Goal: Task Accomplishment & Management: Manage account settings

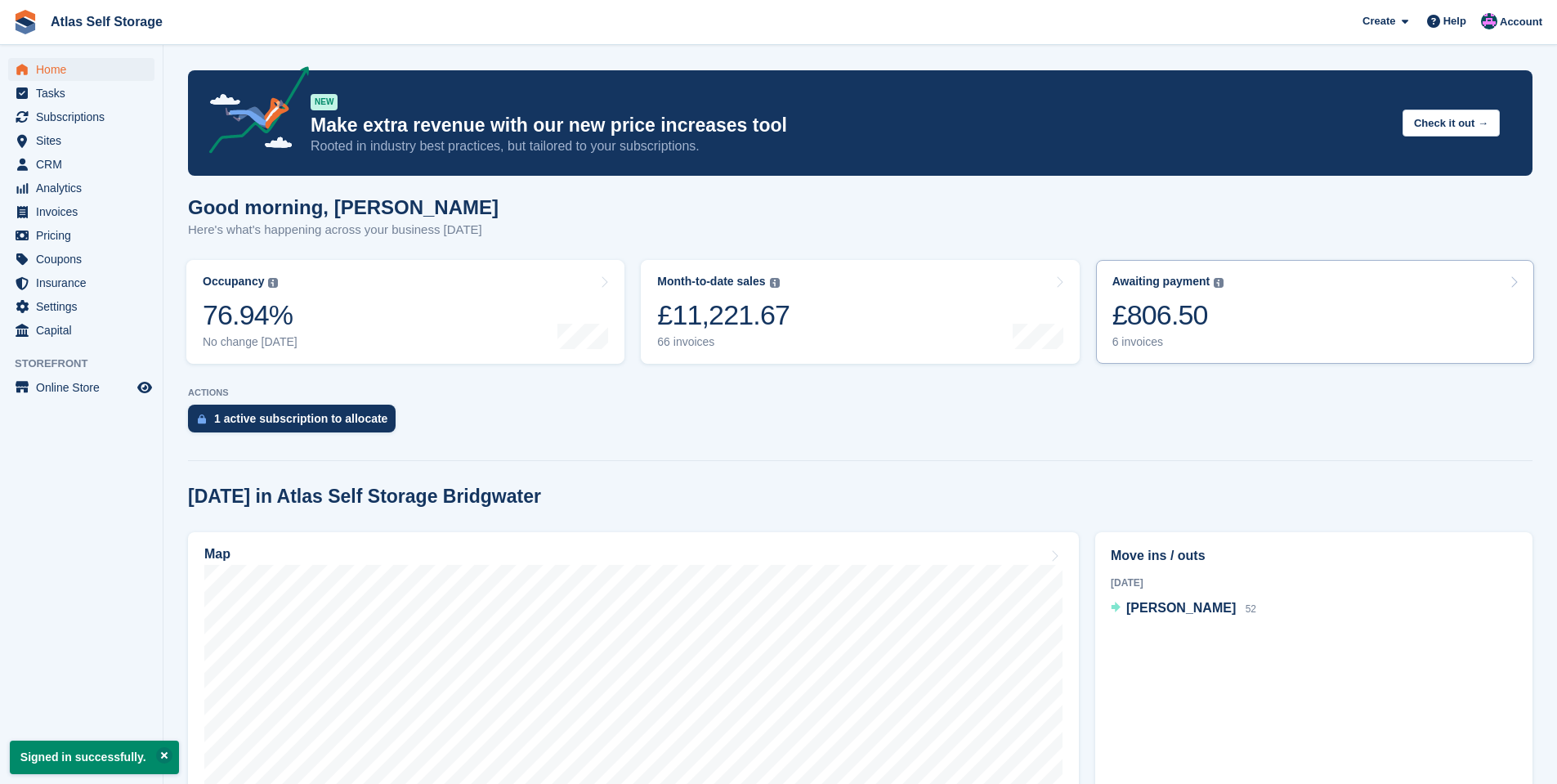
click at [1137, 339] on div "6 invoices" at bounding box center [1168, 342] width 112 height 14
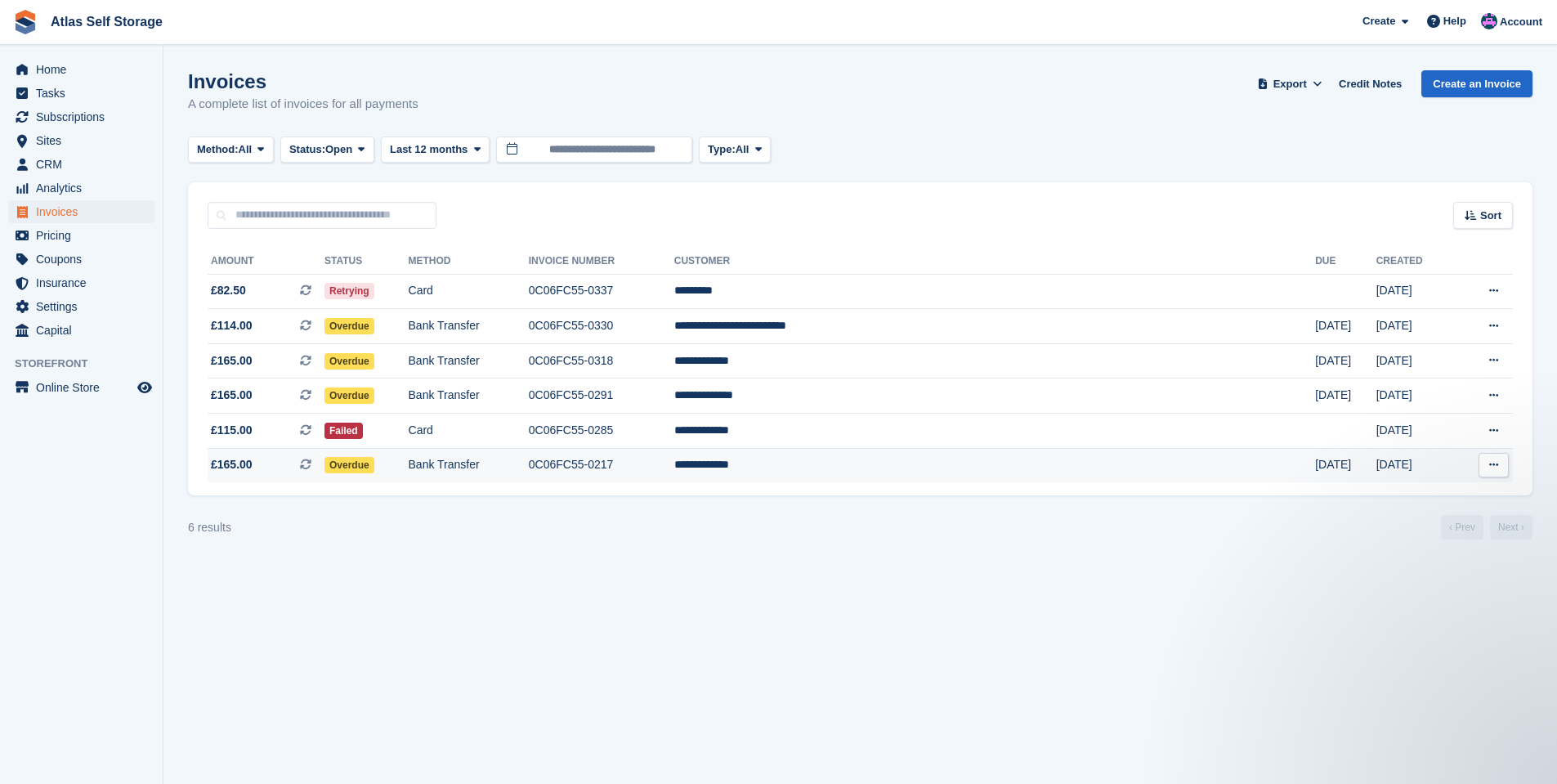
click at [917, 463] on td "**********" at bounding box center [995, 465] width 641 height 34
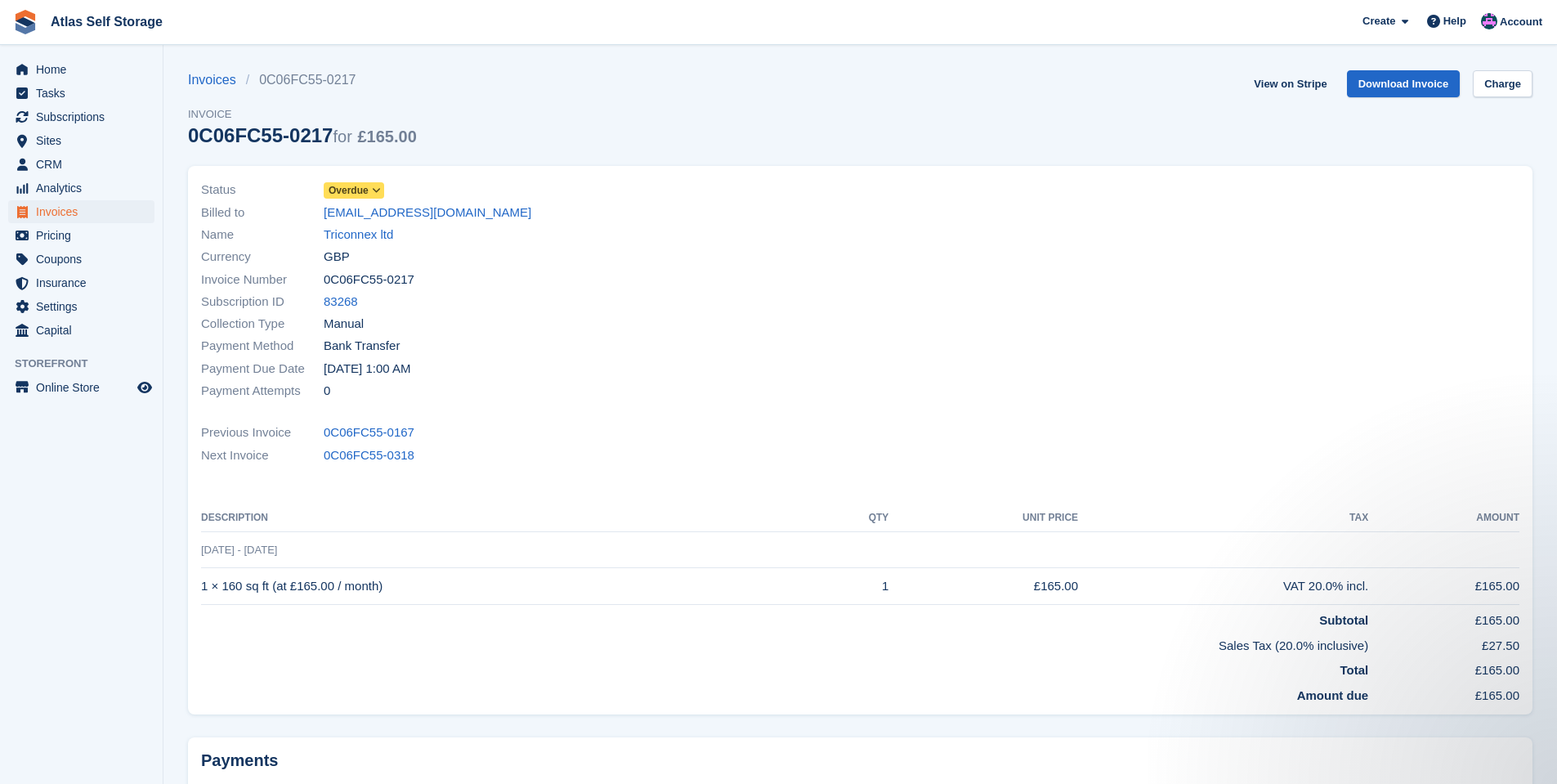
click at [365, 190] on span "Overdue" at bounding box center [349, 190] width 40 height 15
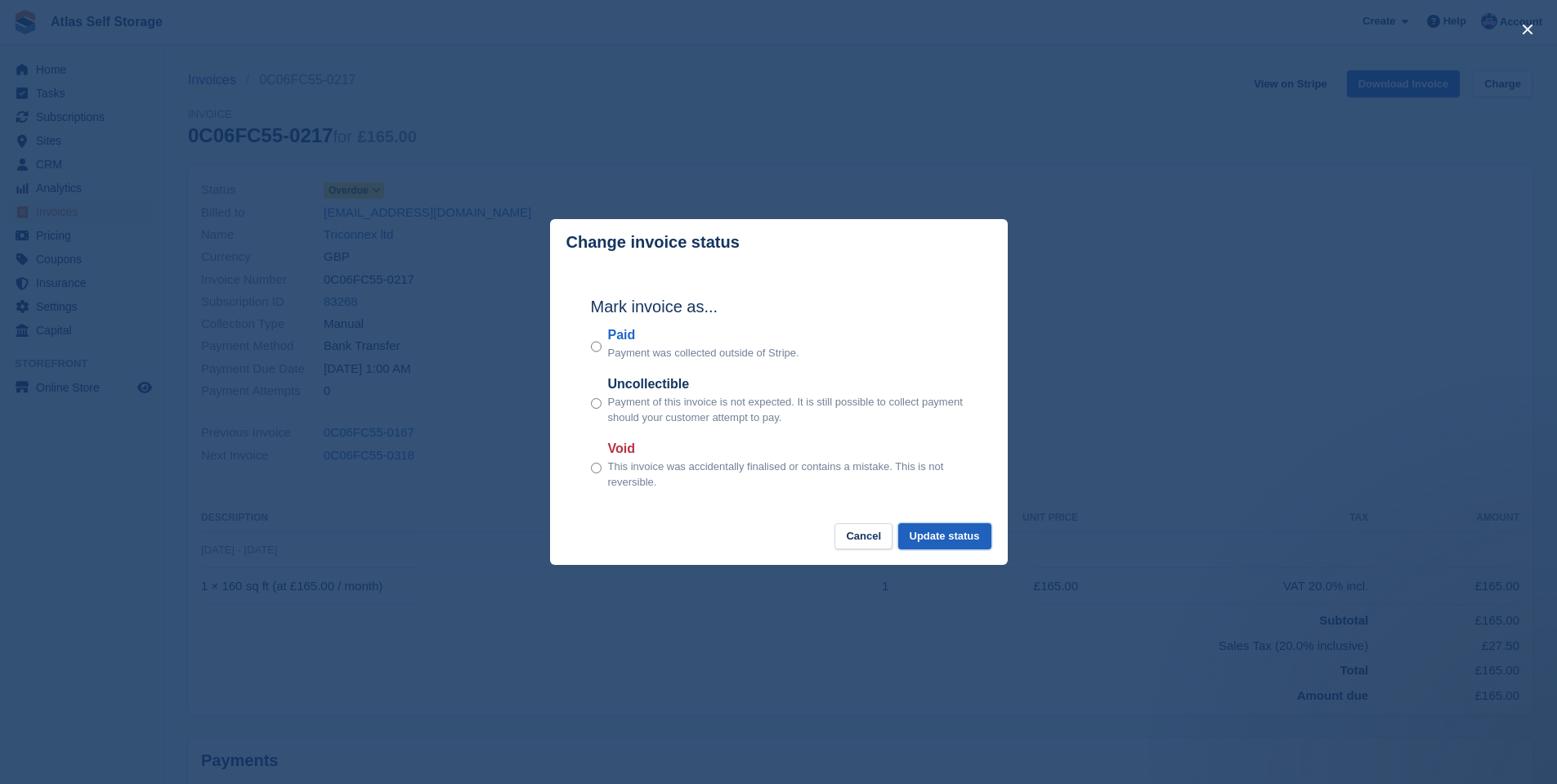
click at [951, 532] on button "Update status" at bounding box center [945, 536] width 93 height 27
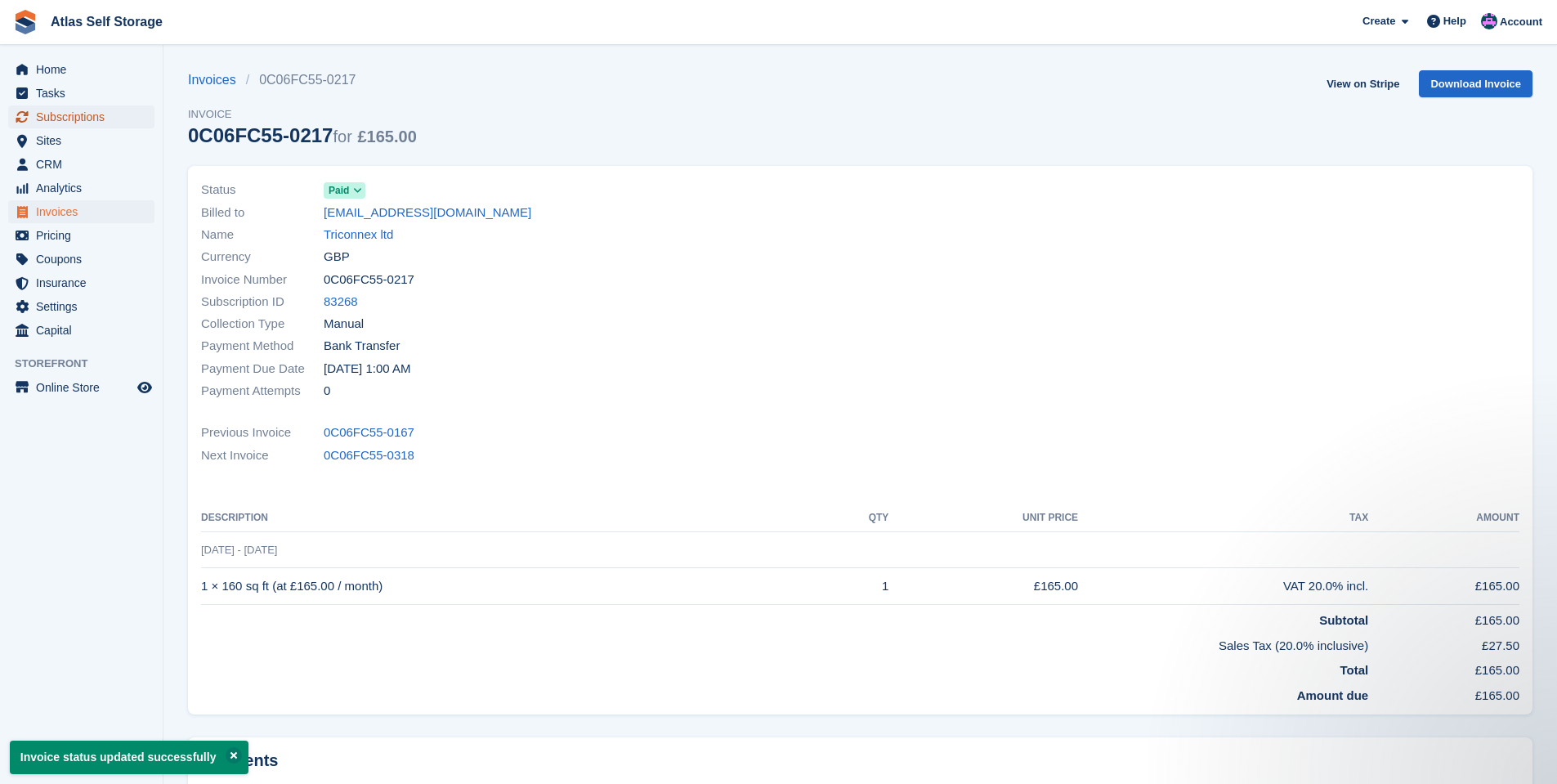
click at [79, 115] on span "Subscriptions" at bounding box center [85, 116] width 98 height 23
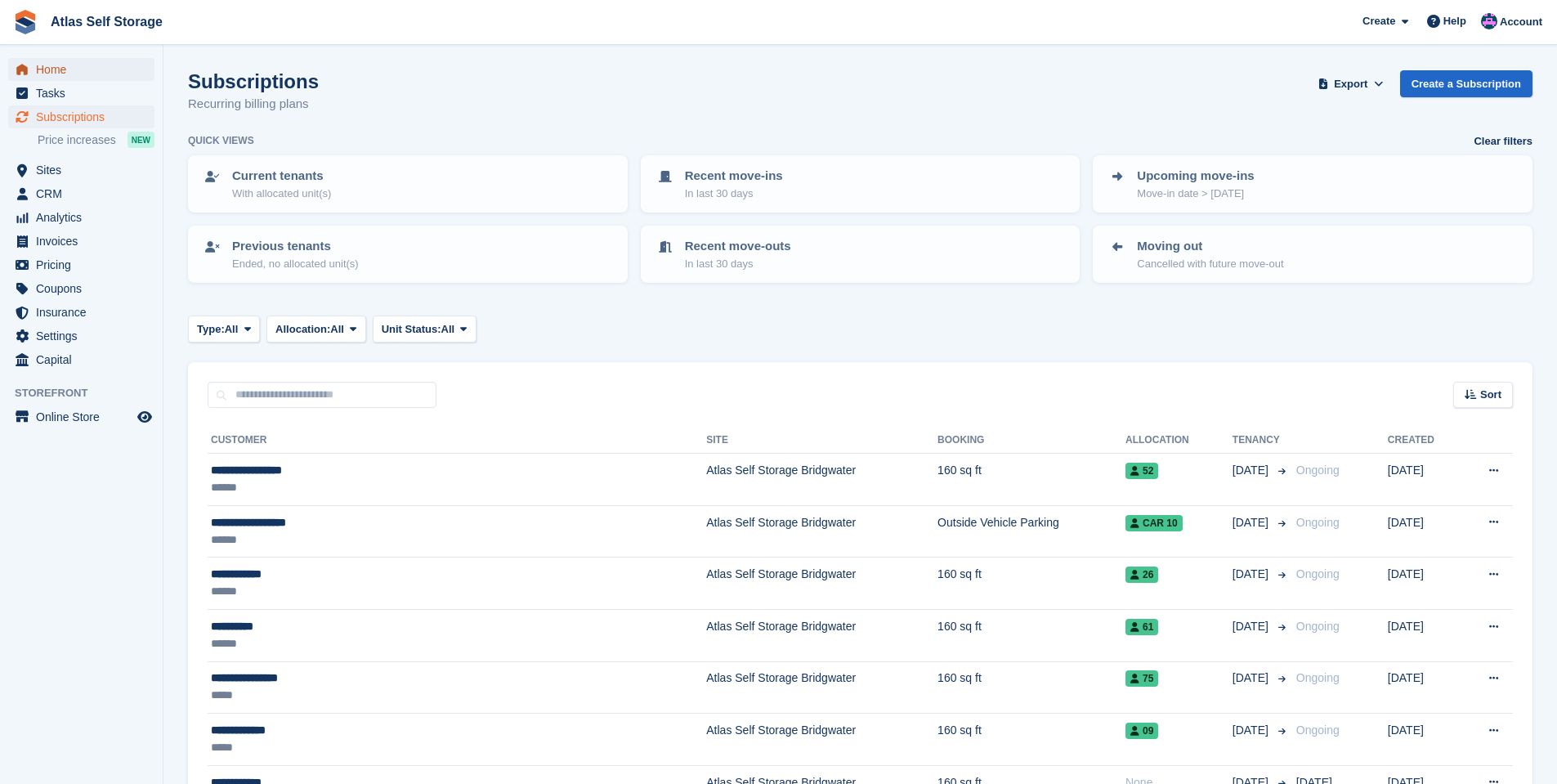
click at [55, 70] on span "Home" at bounding box center [85, 69] width 98 height 23
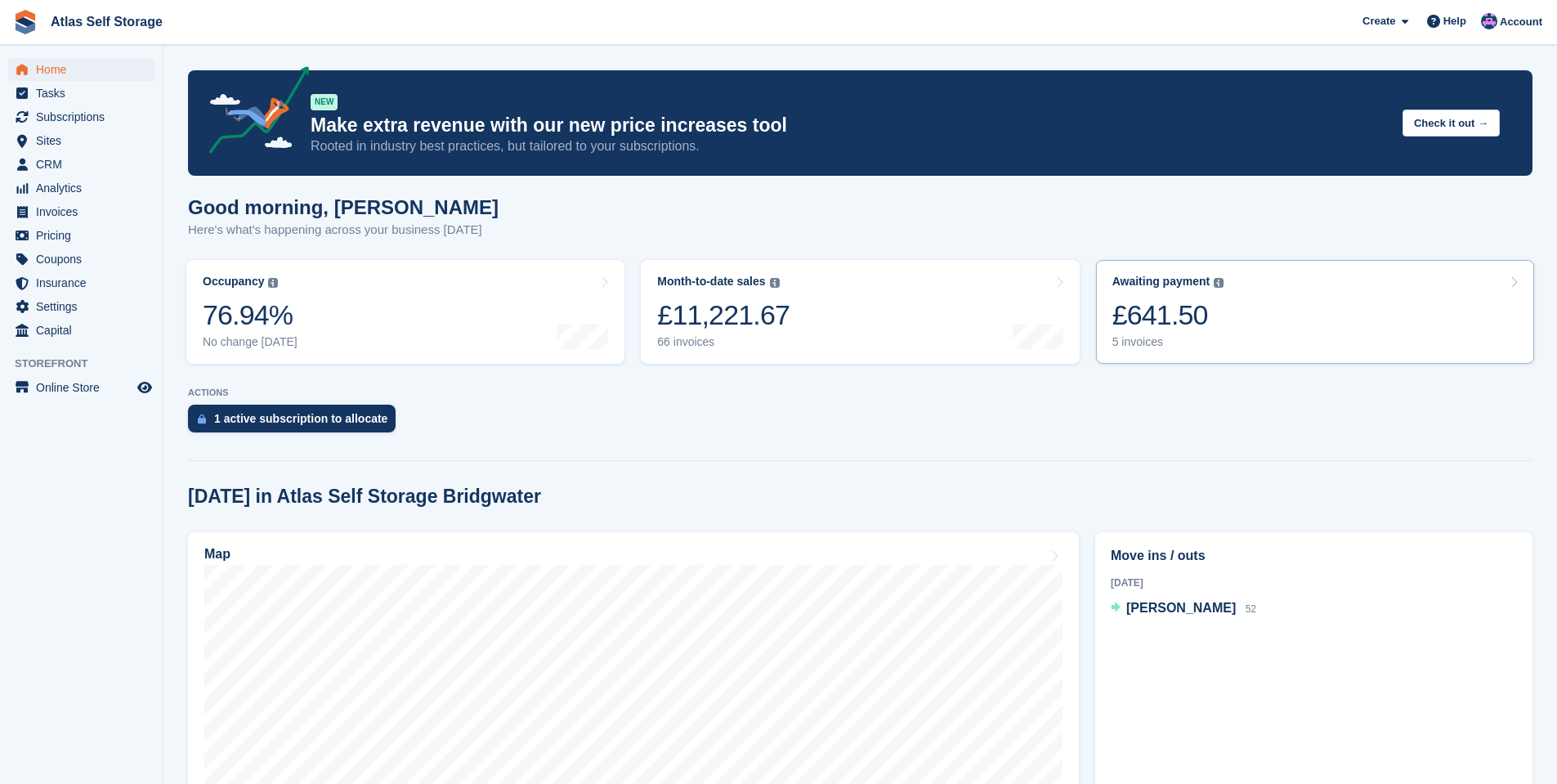
click at [1137, 344] on div "5 invoices" at bounding box center [1168, 342] width 112 height 14
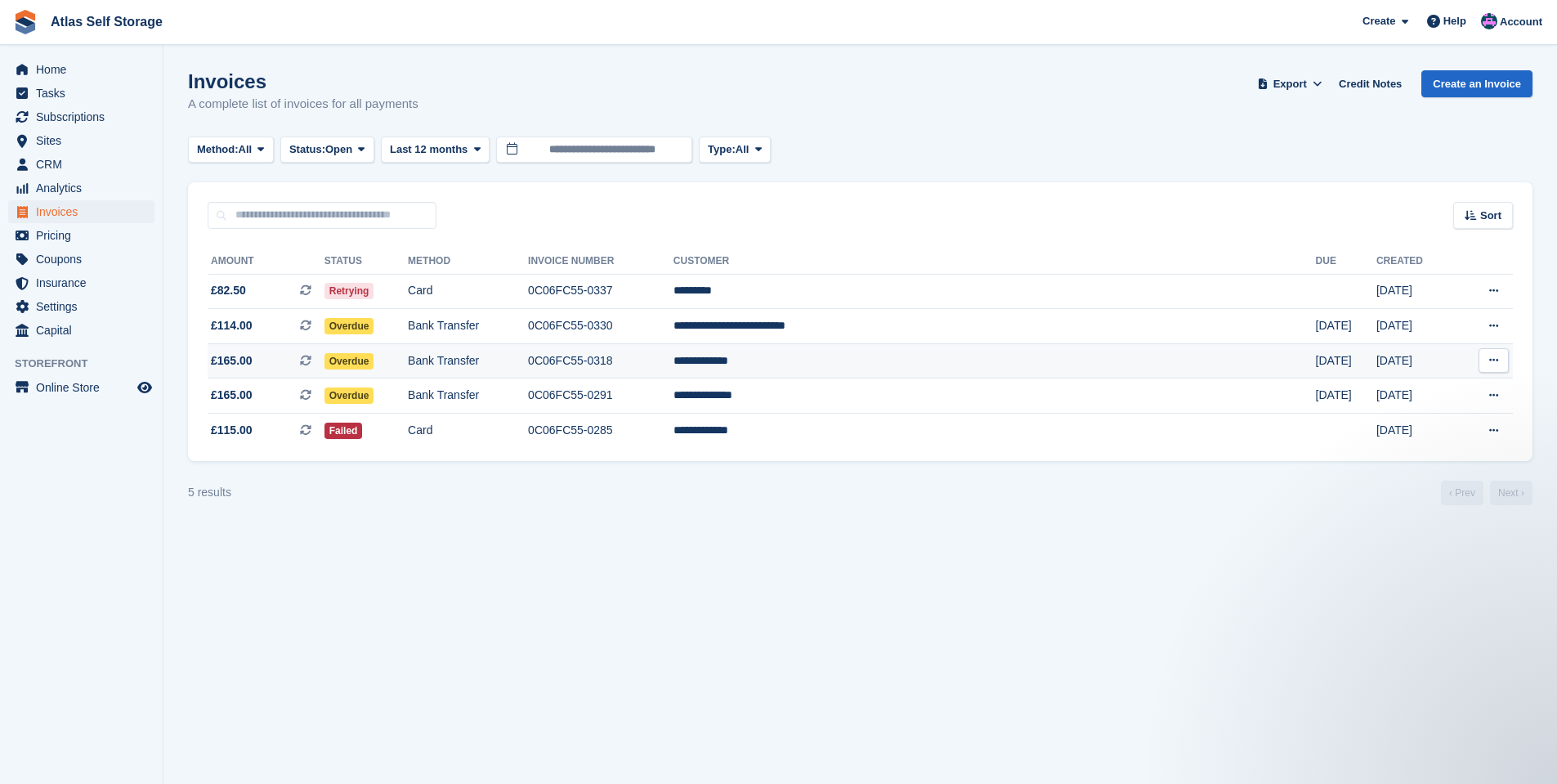
click at [891, 357] on td "**********" at bounding box center [995, 361] width 642 height 35
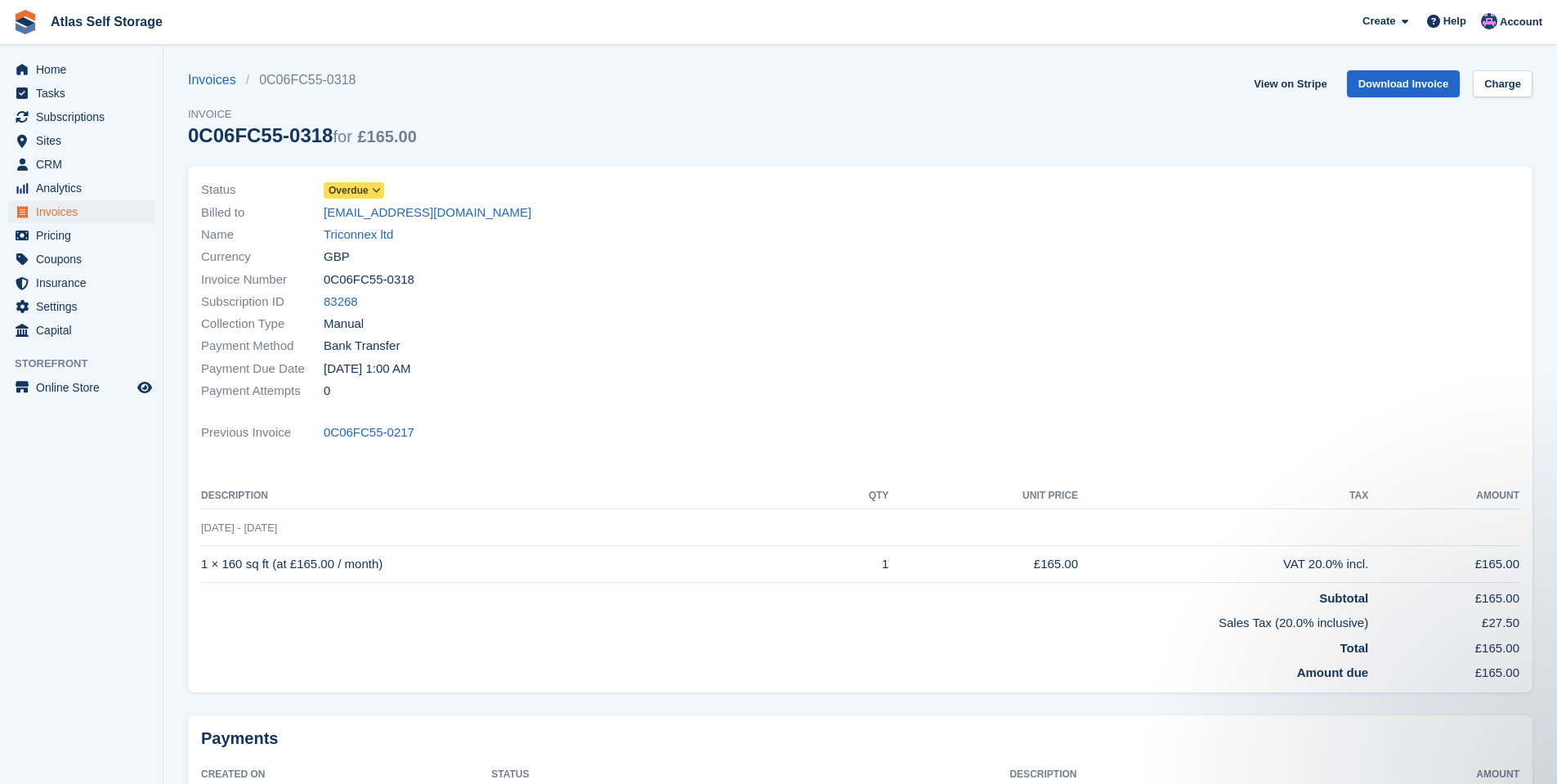
click at [376, 186] on icon at bounding box center [376, 191] width 9 height 10
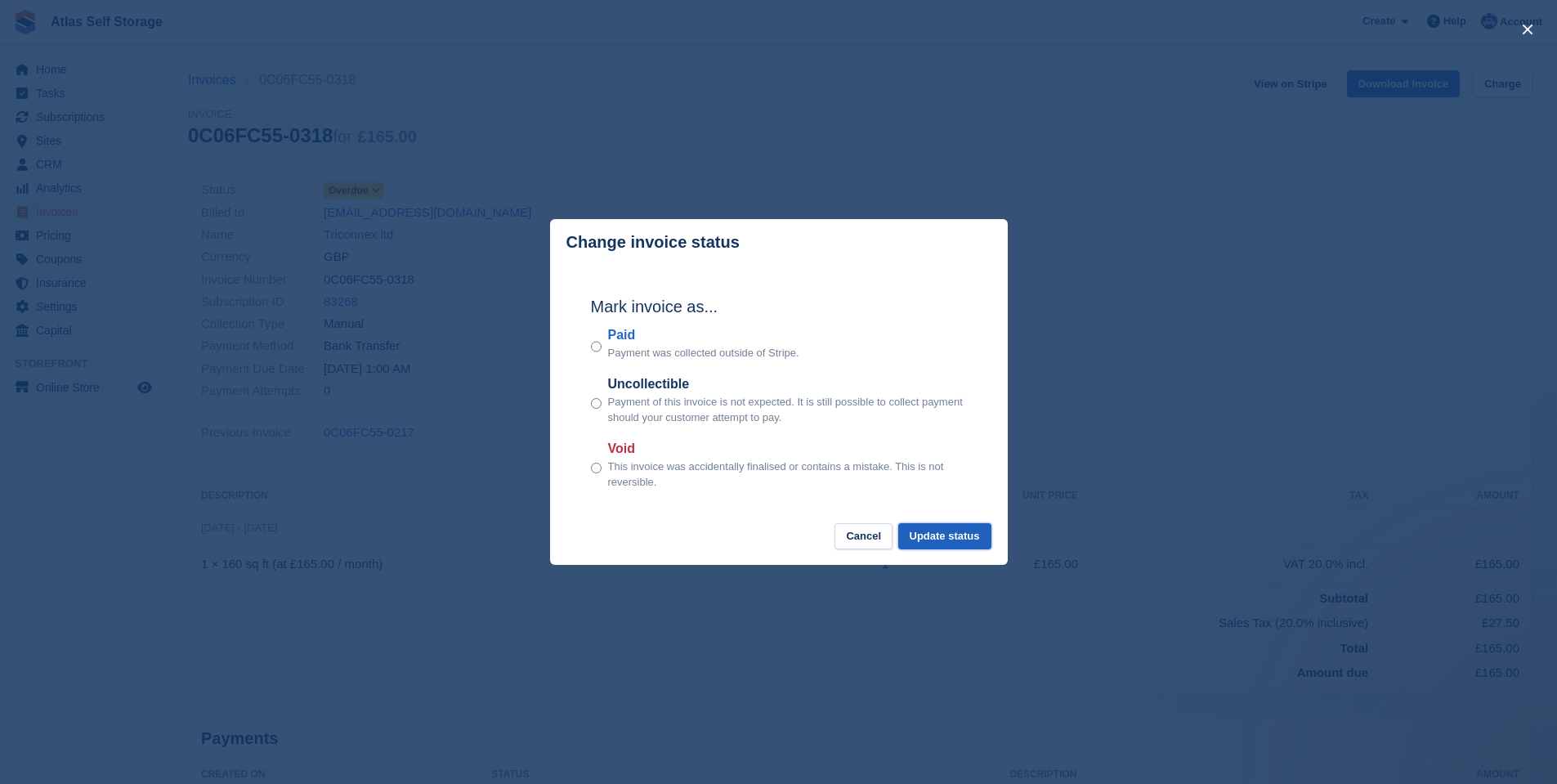
click at [957, 537] on button "Update status" at bounding box center [945, 536] width 93 height 27
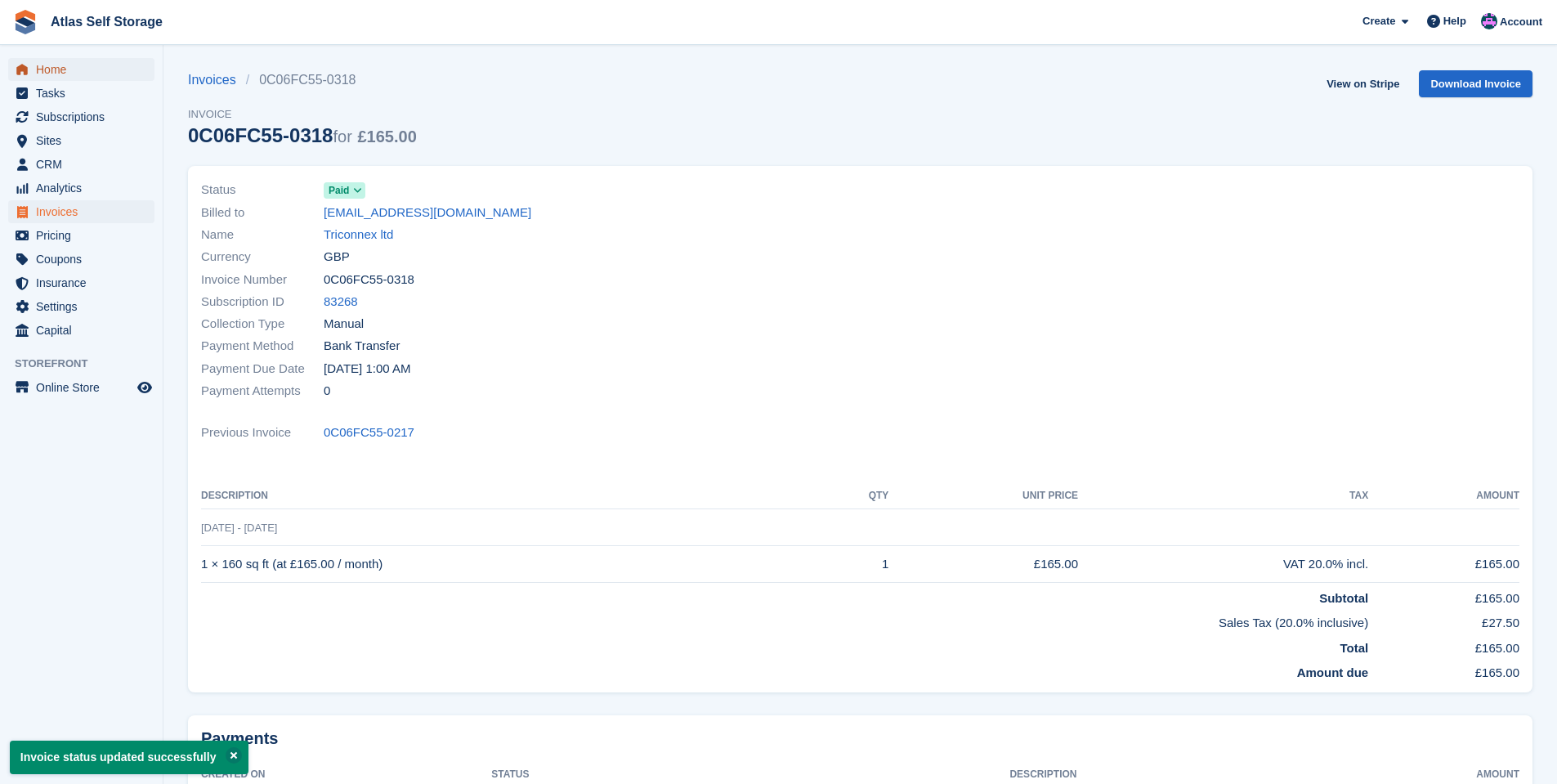
click at [57, 66] on span "Home" at bounding box center [85, 69] width 98 height 23
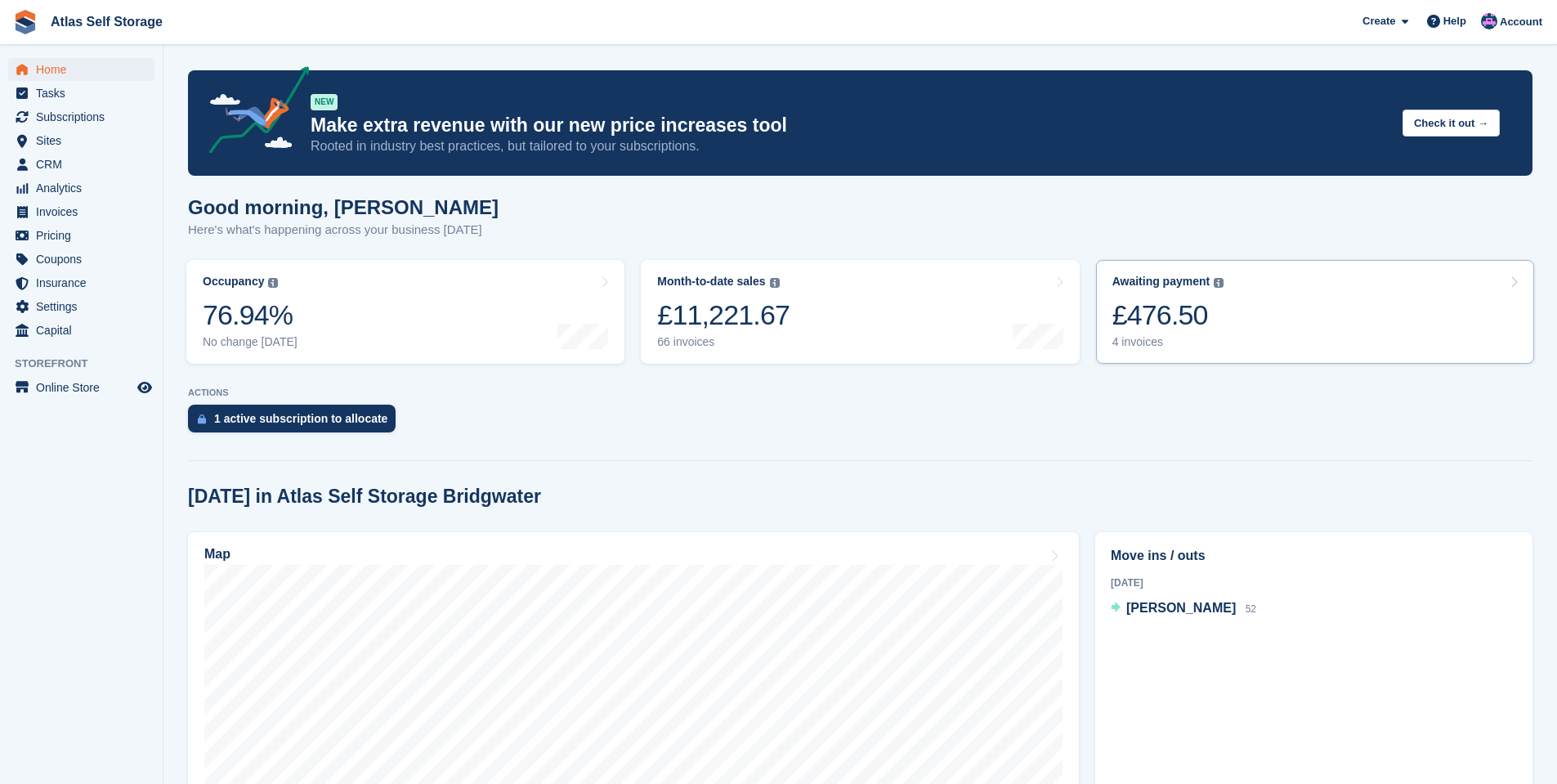
click at [1141, 343] on div "4 invoices" at bounding box center [1168, 342] width 112 height 14
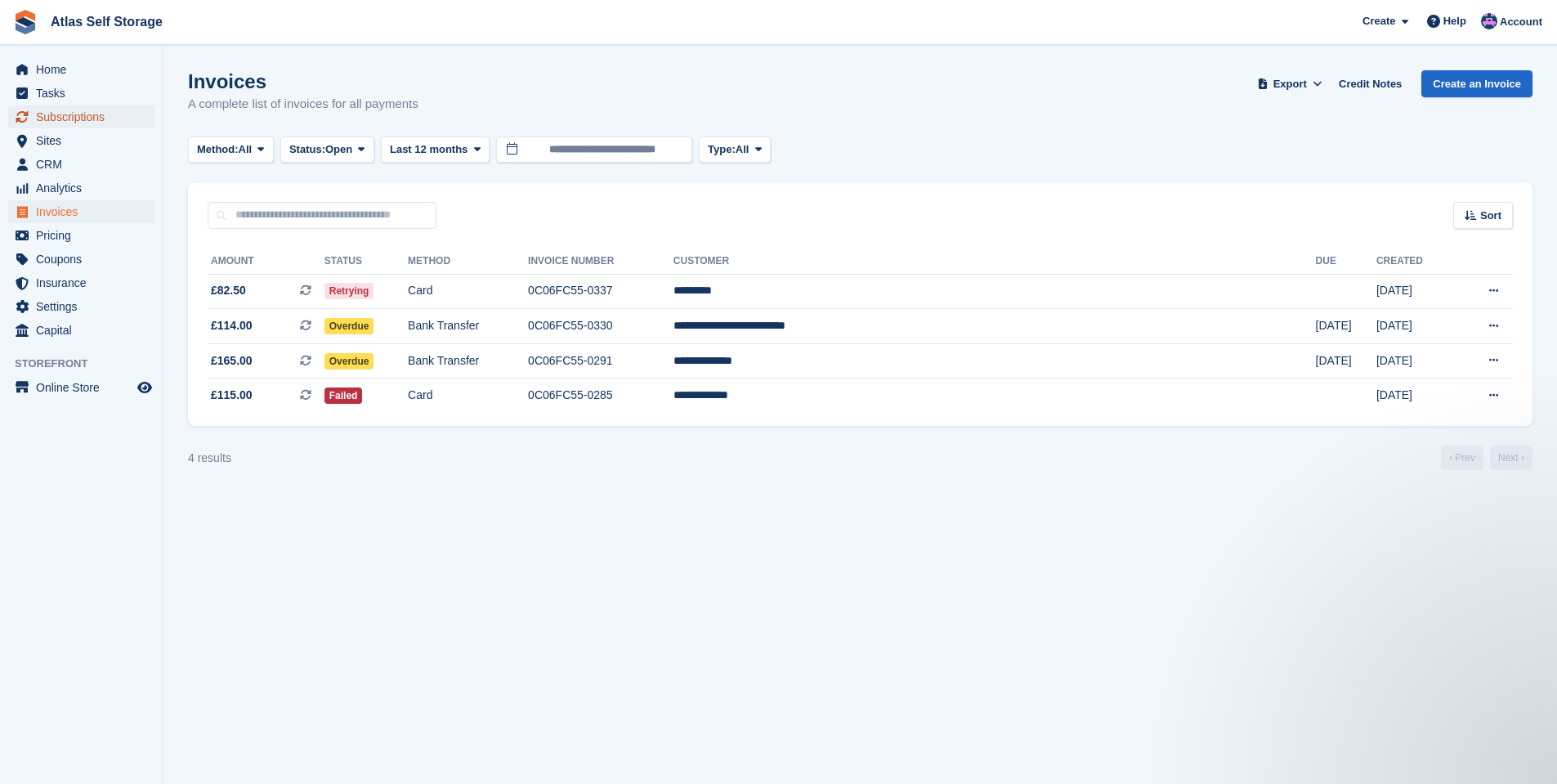
click at [97, 115] on span "Subscriptions" at bounding box center [85, 116] width 98 height 23
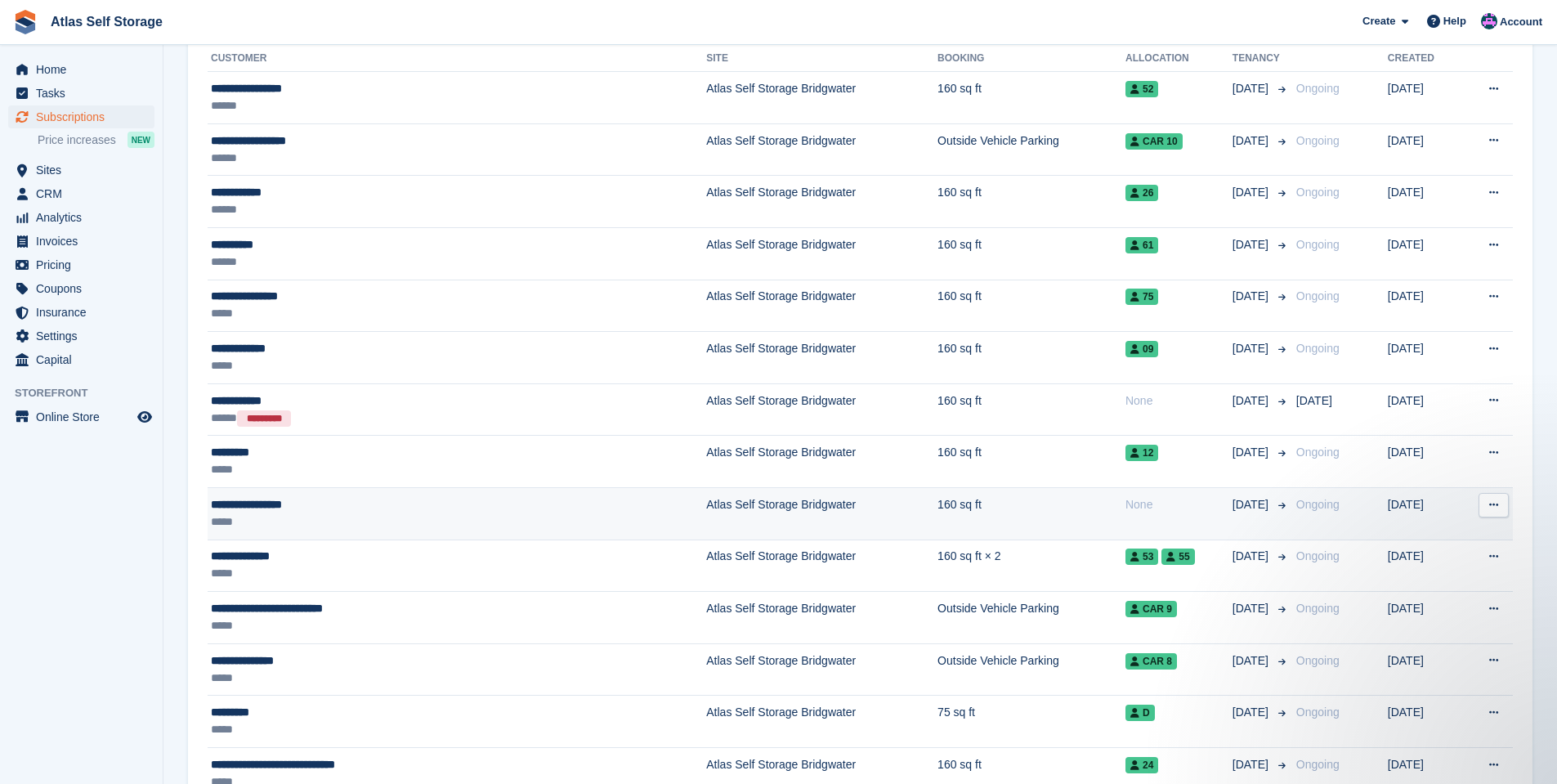
scroll to position [327, 0]
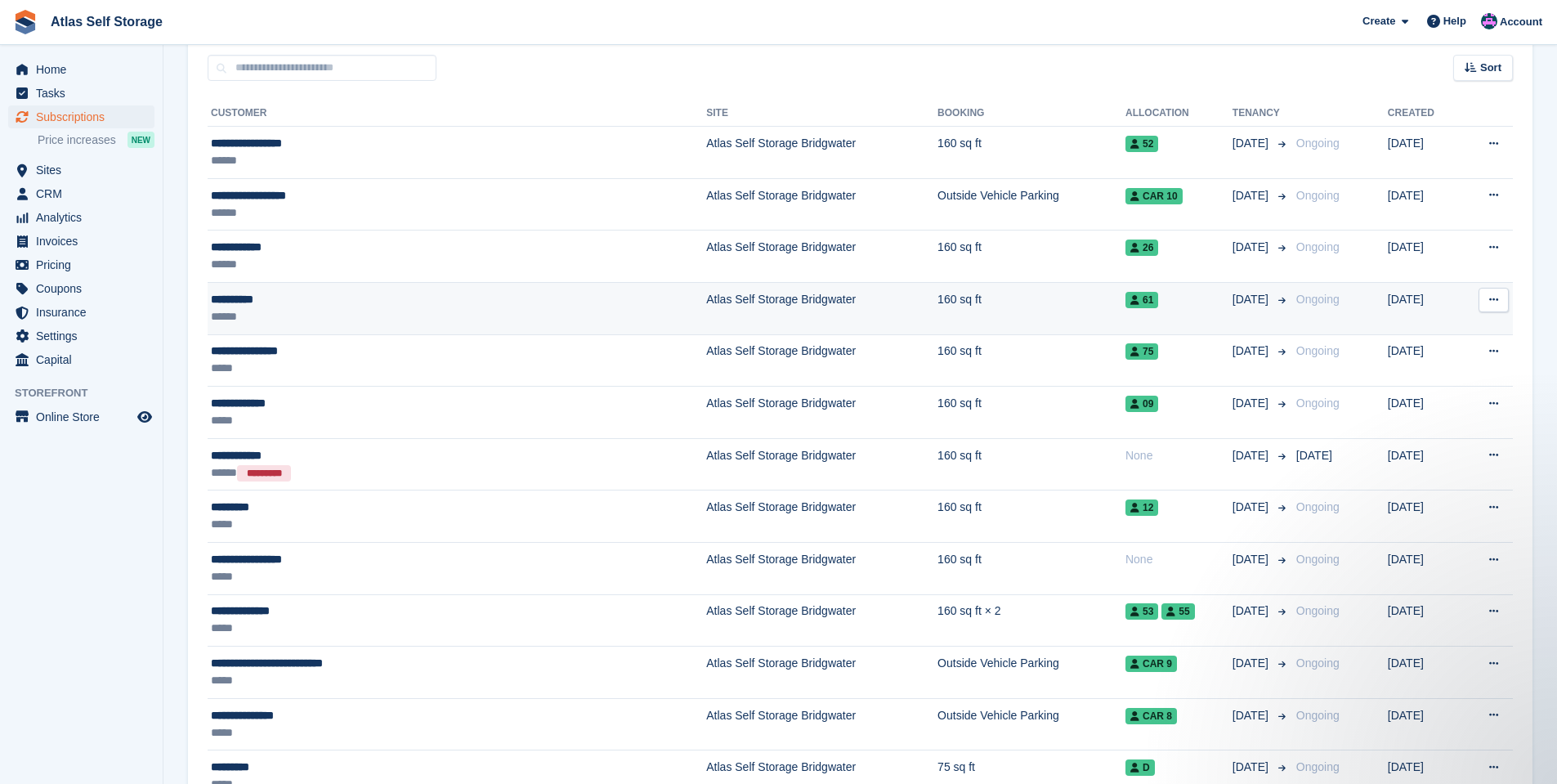
click at [735, 305] on td "Atlas Self Storage Bridgwater" at bounding box center [822, 307] width 231 height 52
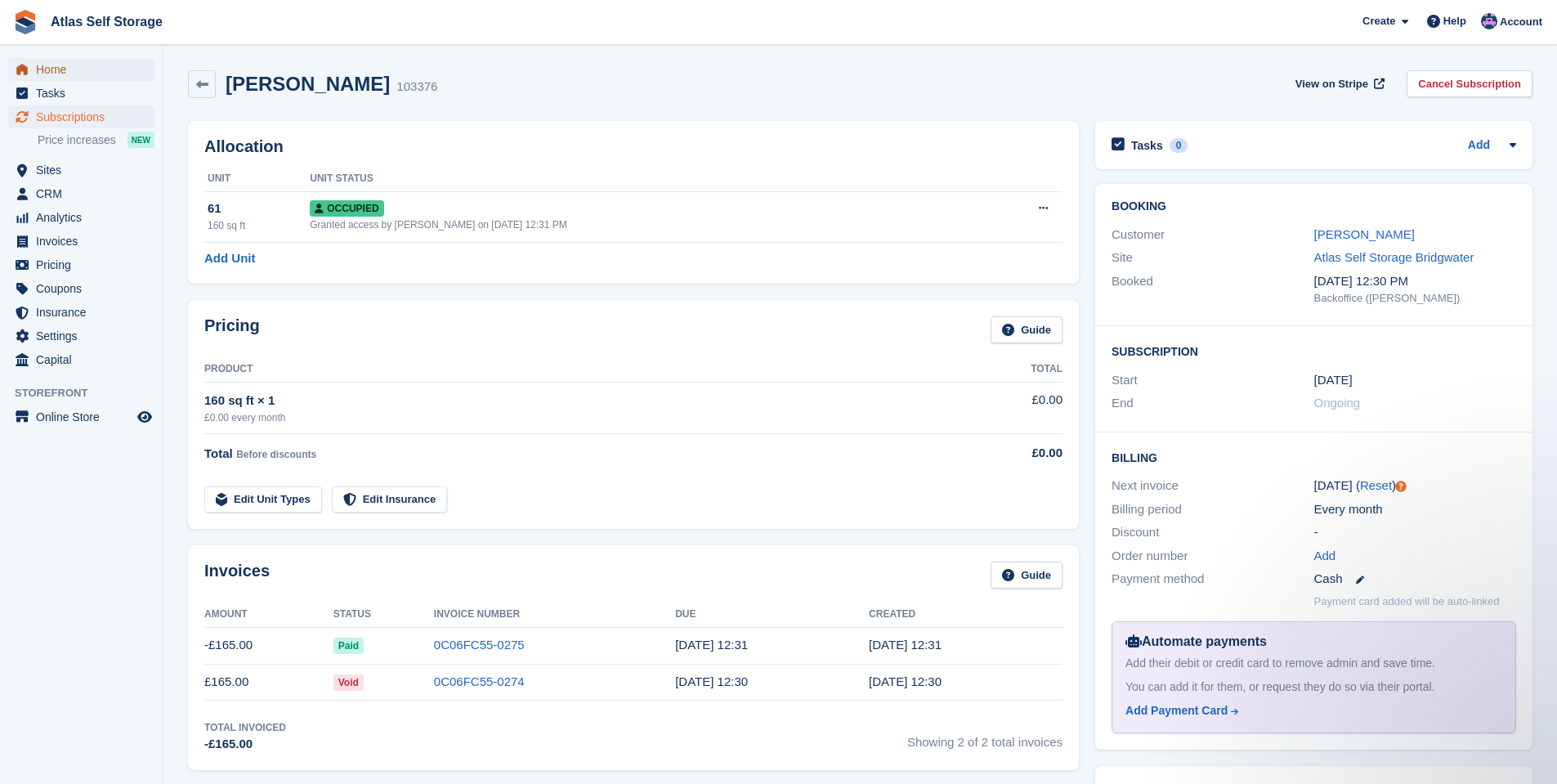
click at [64, 70] on span "Home" at bounding box center [85, 69] width 98 height 23
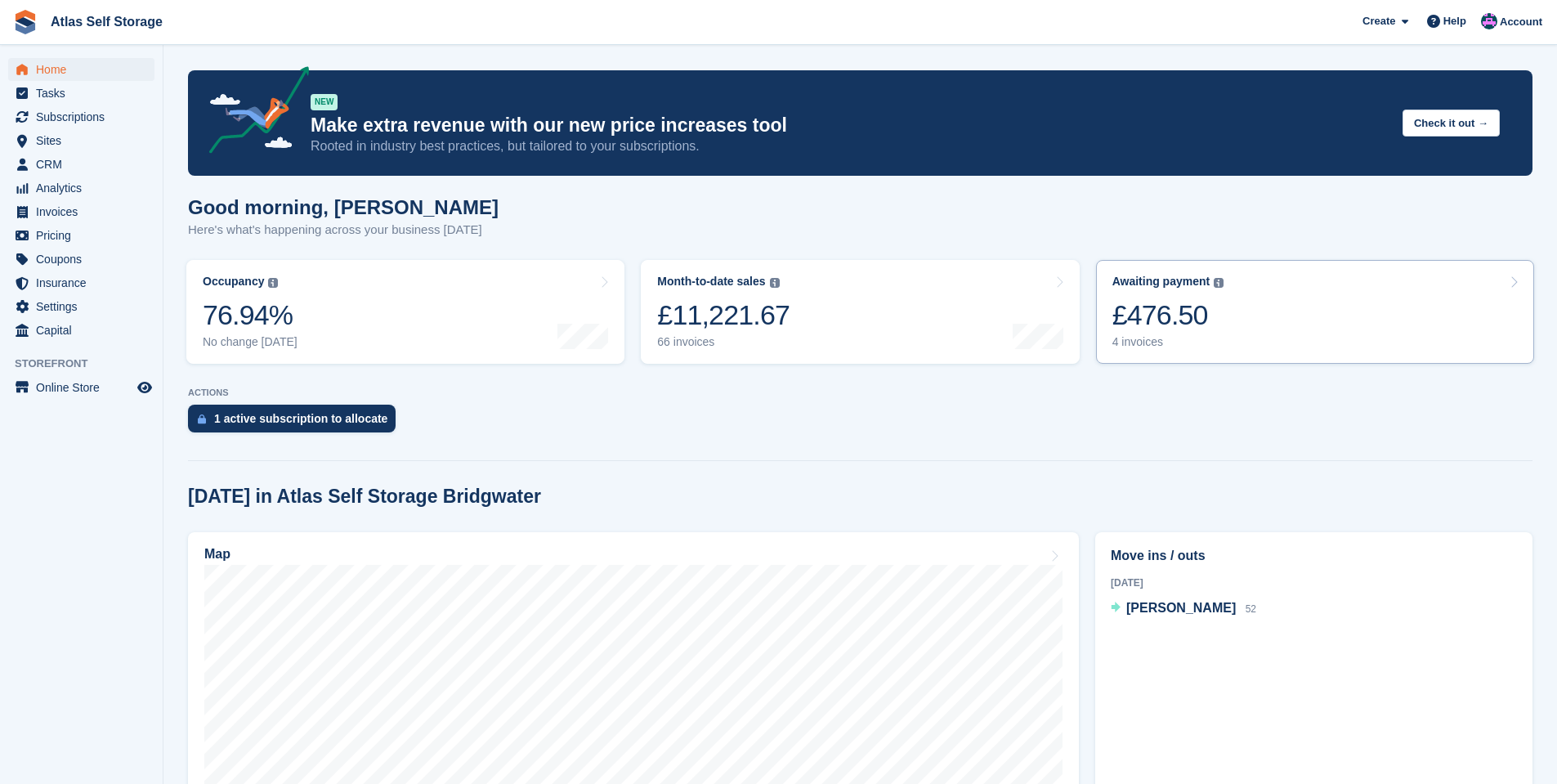
click at [1126, 341] on div "4 invoices" at bounding box center [1168, 342] width 112 height 14
